Goal: Information Seeking & Learning: Learn about a topic

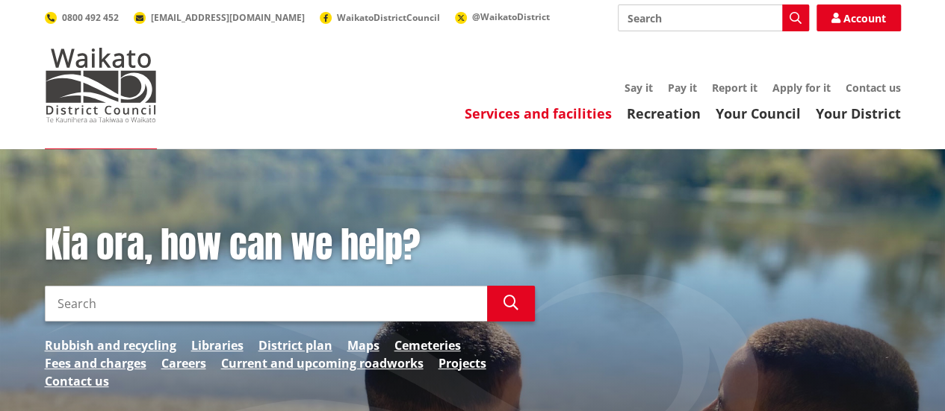
click at [538, 114] on link "Services and facilities" at bounding box center [537, 114] width 147 height 18
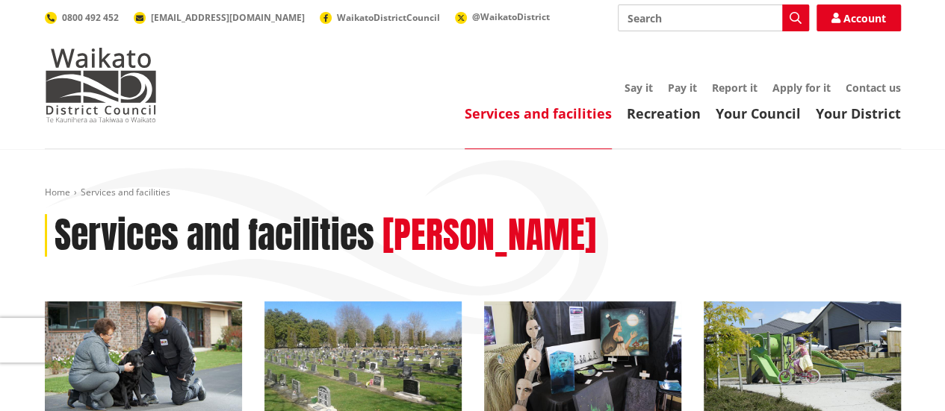
click at [691, 16] on input "Search" at bounding box center [713, 17] width 191 height 27
type input "c"
type input "te kauwhata domain"
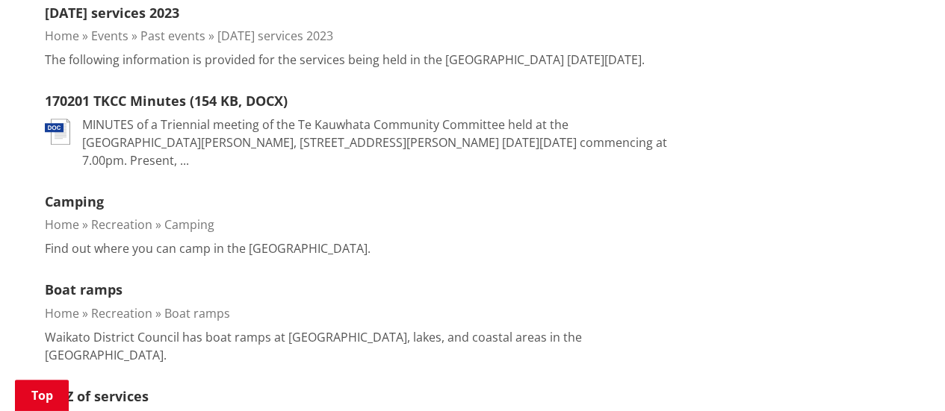
scroll to position [597, 0]
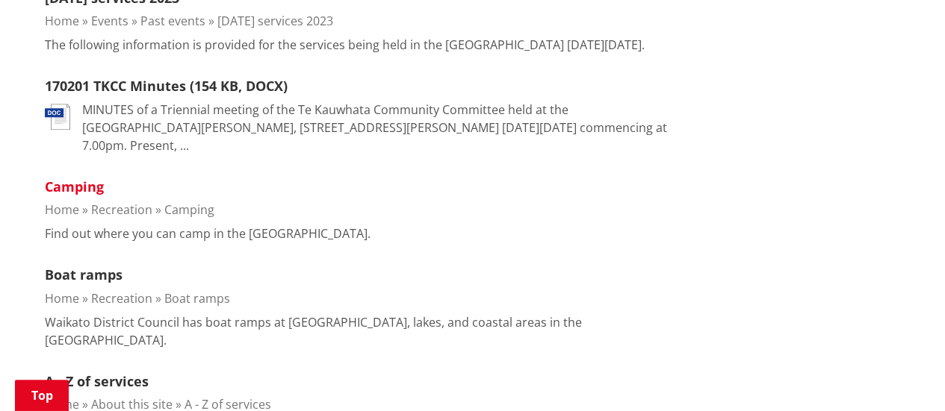
click at [75, 183] on link "Camping" at bounding box center [74, 187] width 59 height 18
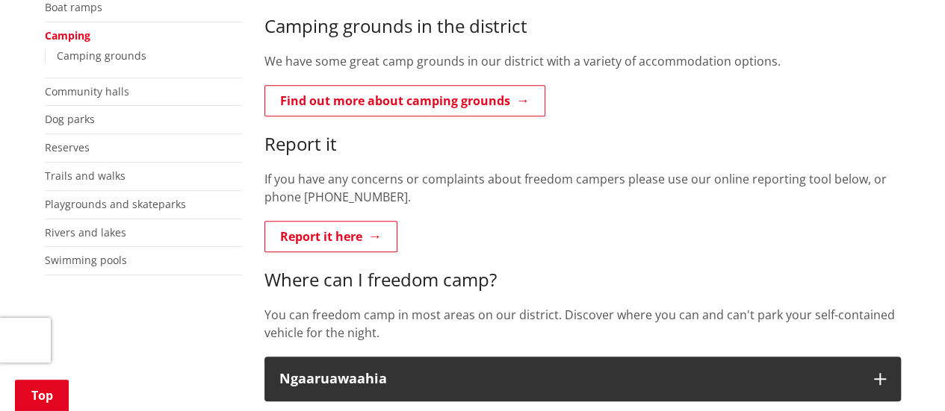
scroll to position [373, 0]
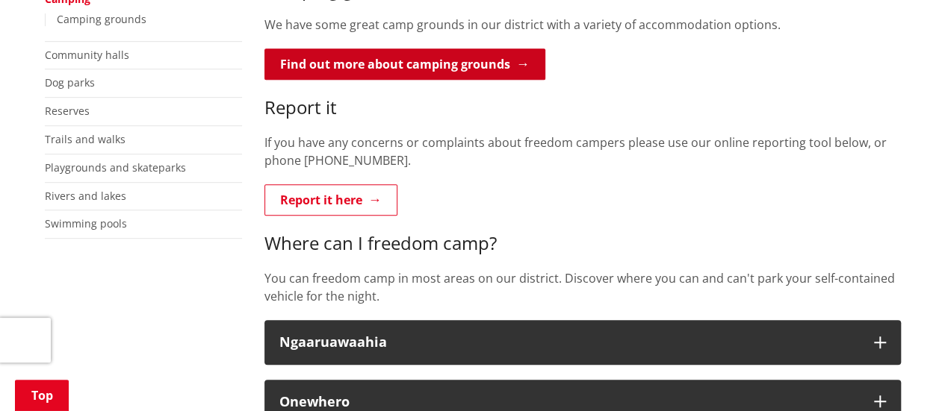
click at [502, 64] on link "Find out more about camping grounds" at bounding box center [404, 64] width 281 height 31
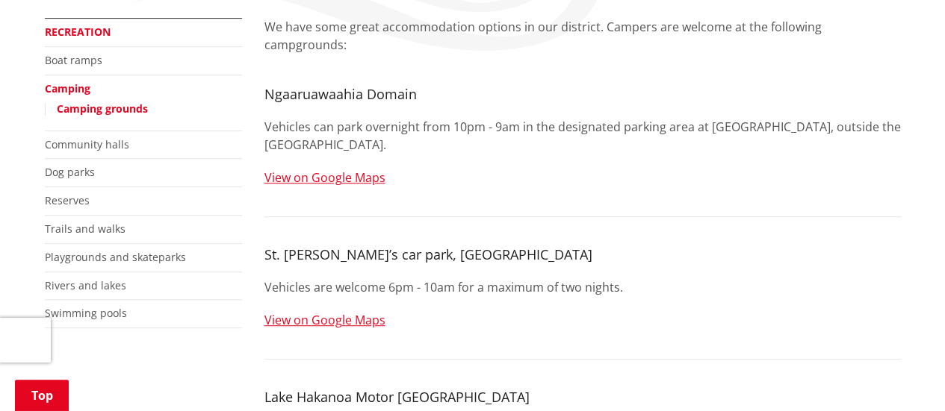
scroll to position [299, 0]
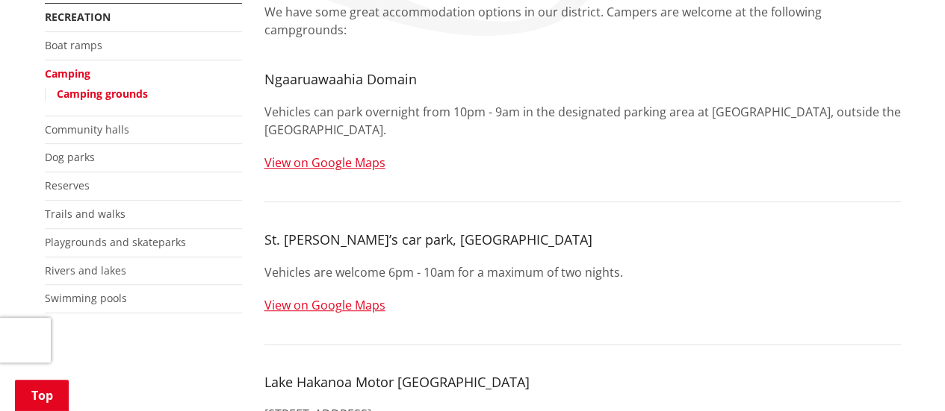
click at [73, 71] on link "Camping" at bounding box center [68, 73] width 46 height 14
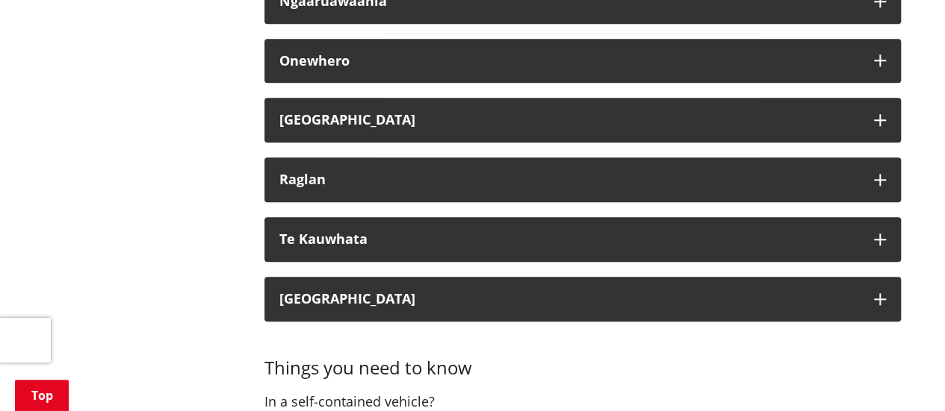
scroll to position [747, 0]
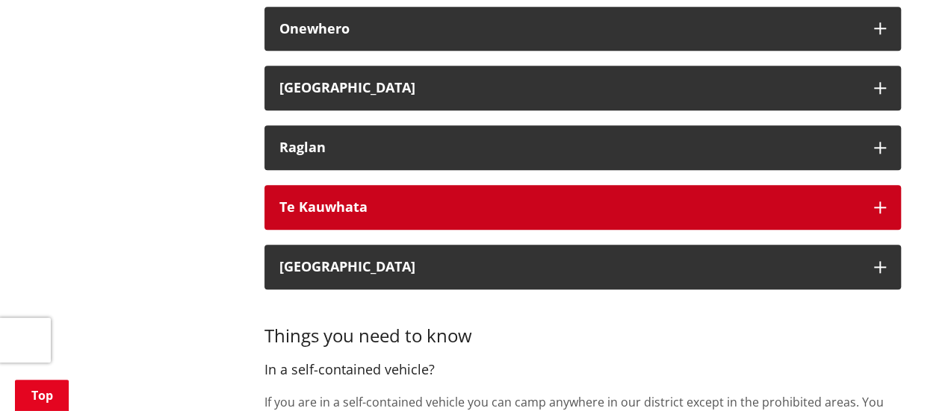
click at [638, 192] on button "Te Kauwhata" at bounding box center [582, 207] width 636 height 45
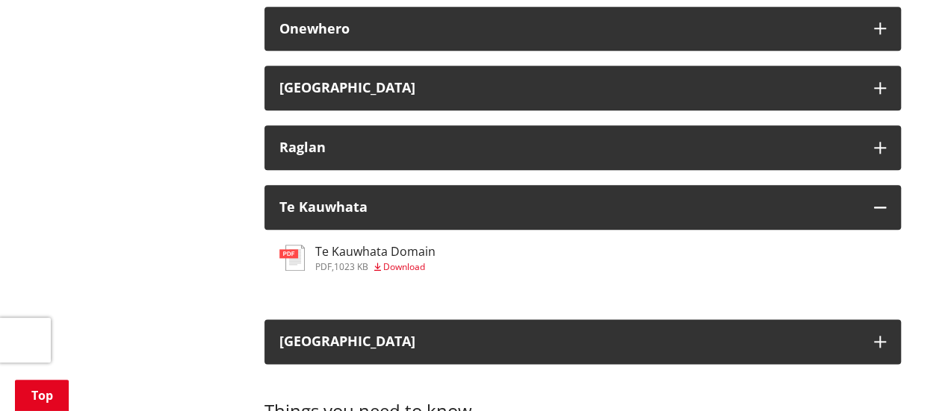
click at [419, 252] on h3 "Te Kauwhata Domain" at bounding box center [375, 252] width 120 height 14
